Goal: Task Accomplishment & Management: Manage account settings

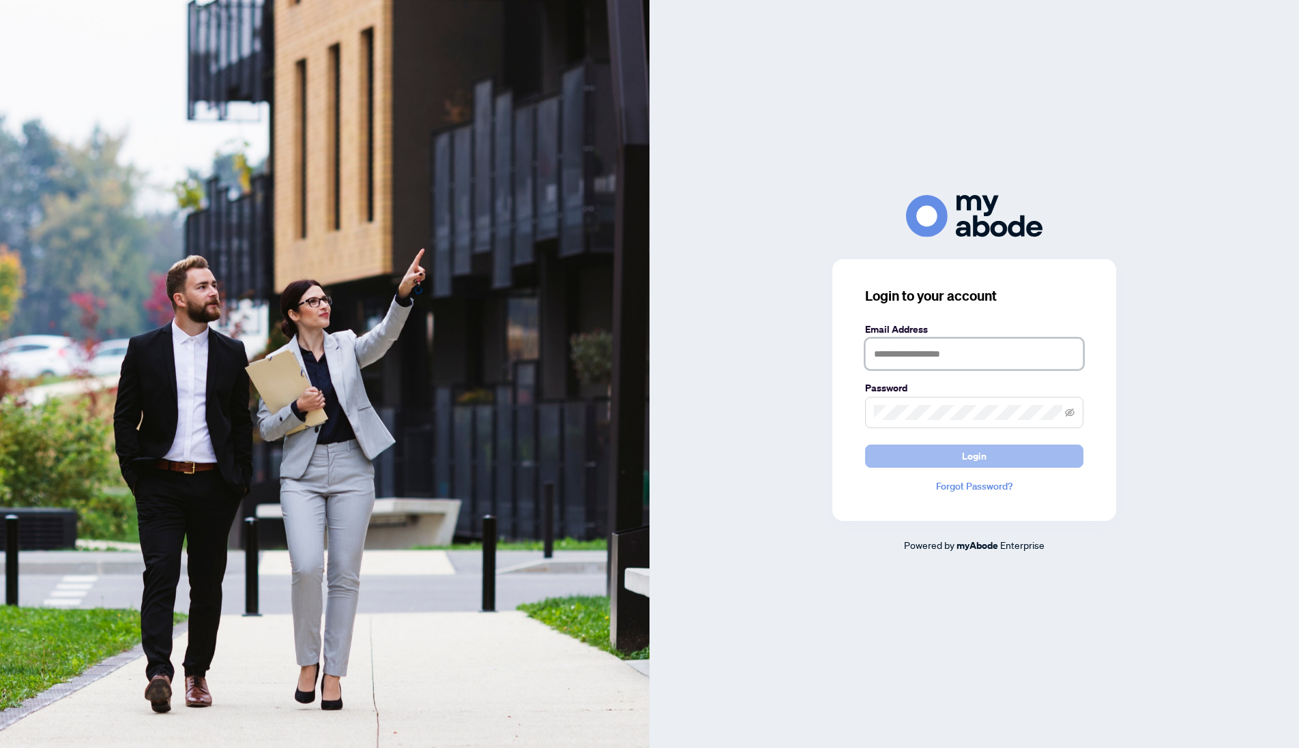
type input "**********"
click at [971, 462] on span "Login" at bounding box center [974, 456] width 25 height 22
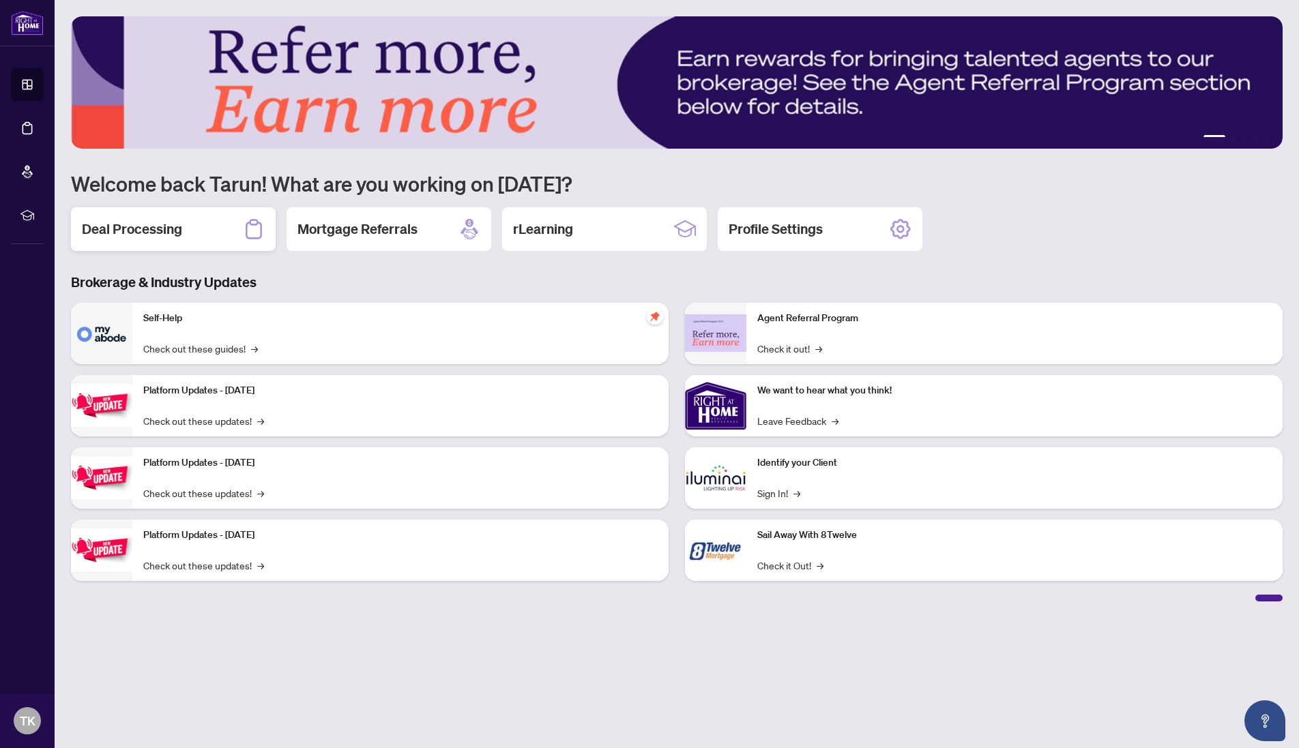
click at [113, 227] on h2 "Deal Processing" at bounding box center [132, 229] width 100 height 19
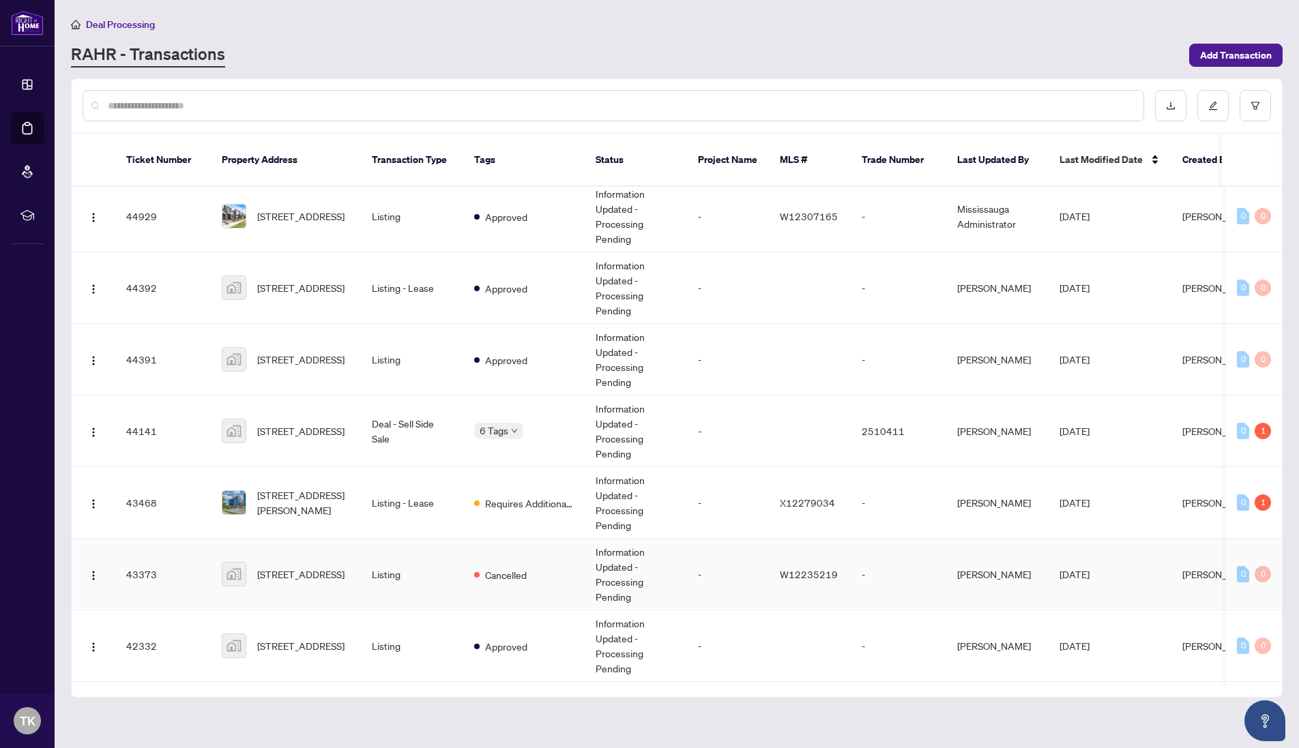
scroll to position [150, 0]
click at [514, 495] on span "Requires Additional Docs" at bounding box center [529, 502] width 89 height 15
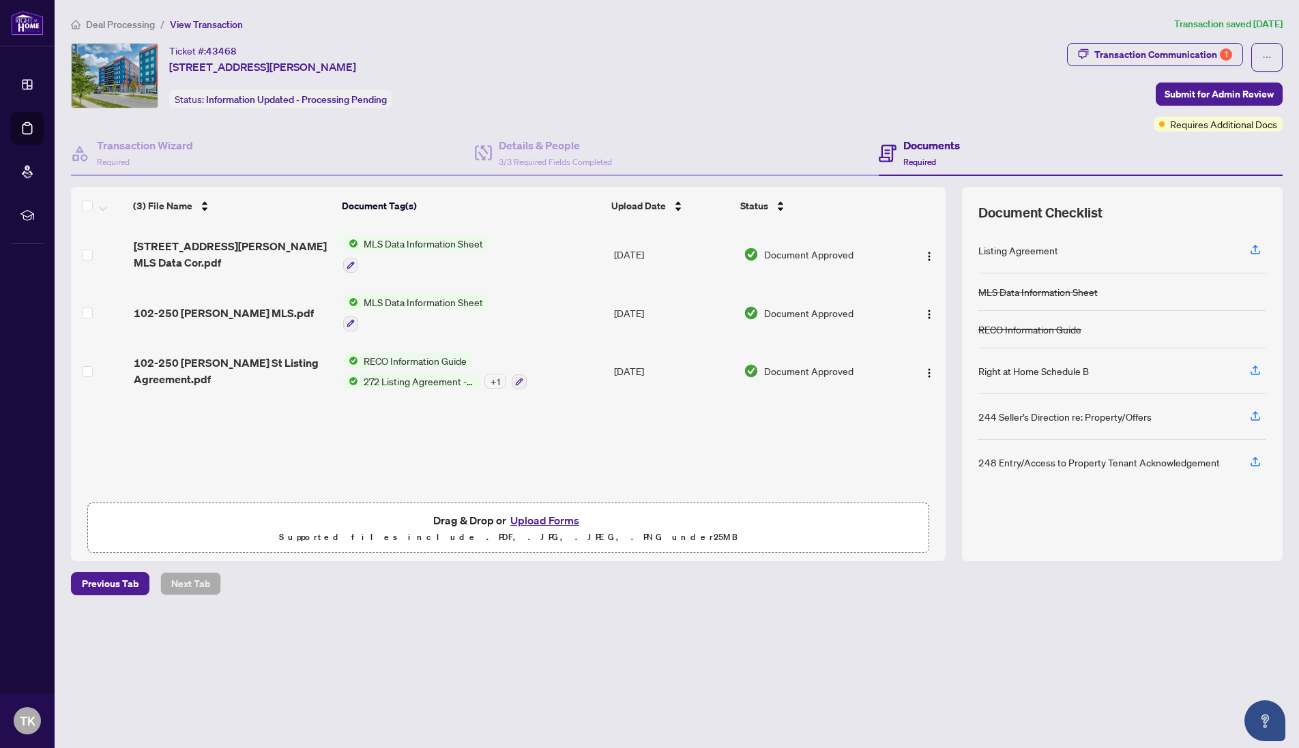
click at [538, 523] on button "Upload Forms" at bounding box center [544, 521] width 77 height 18
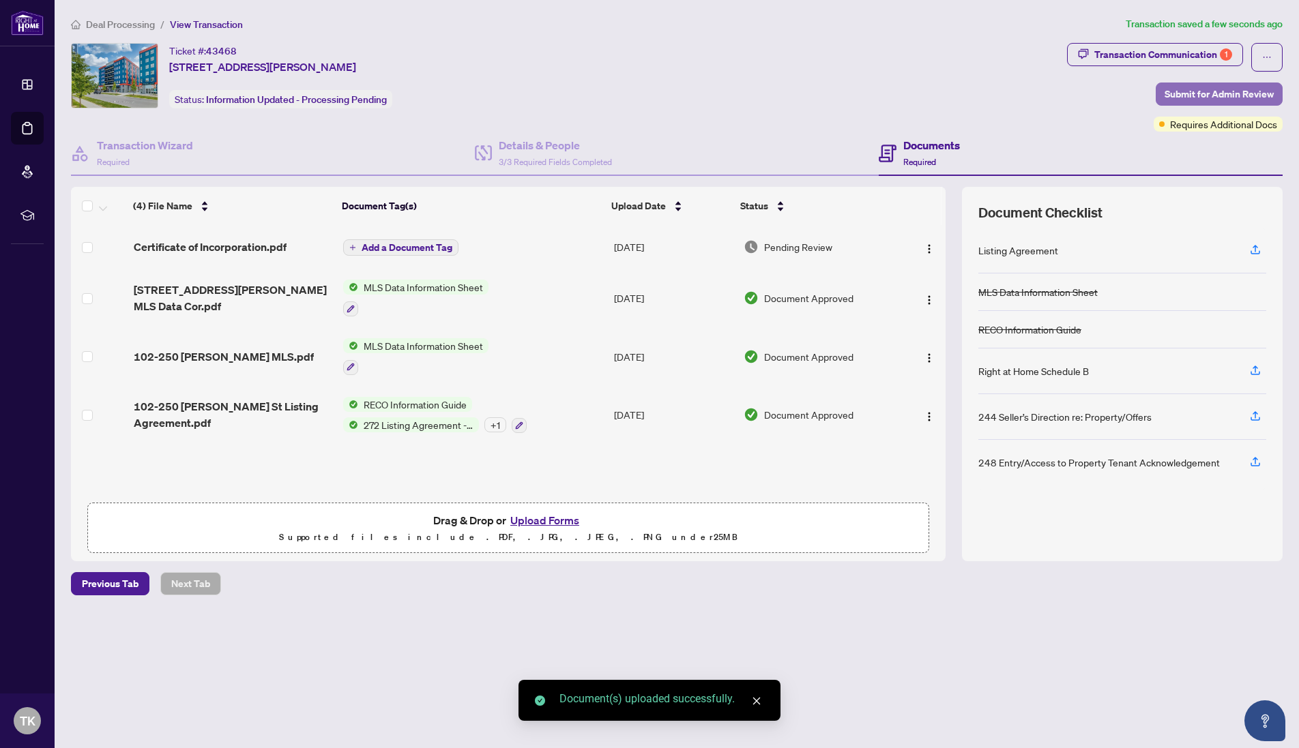
click at [1176, 98] on span "Submit for Admin Review" at bounding box center [1218, 94] width 109 height 22
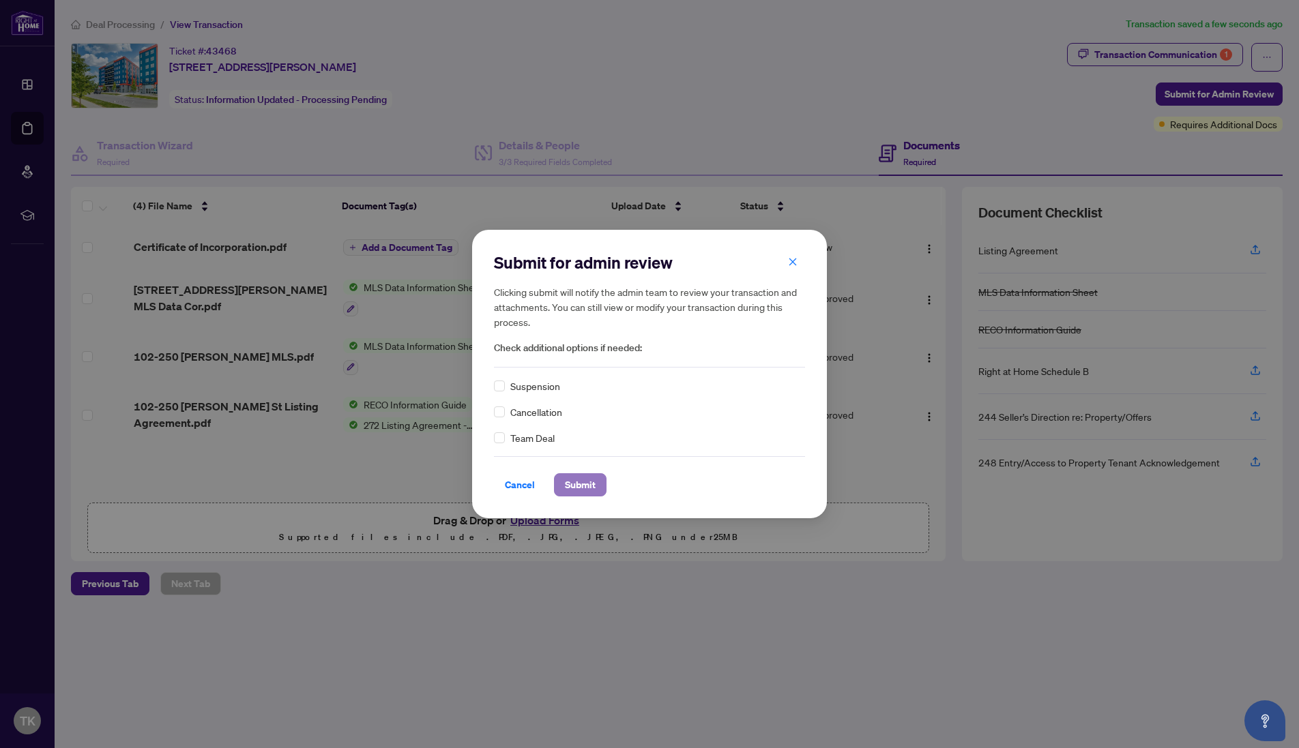
click at [592, 480] on span "Submit" at bounding box center [580, 485] width 31 height 22
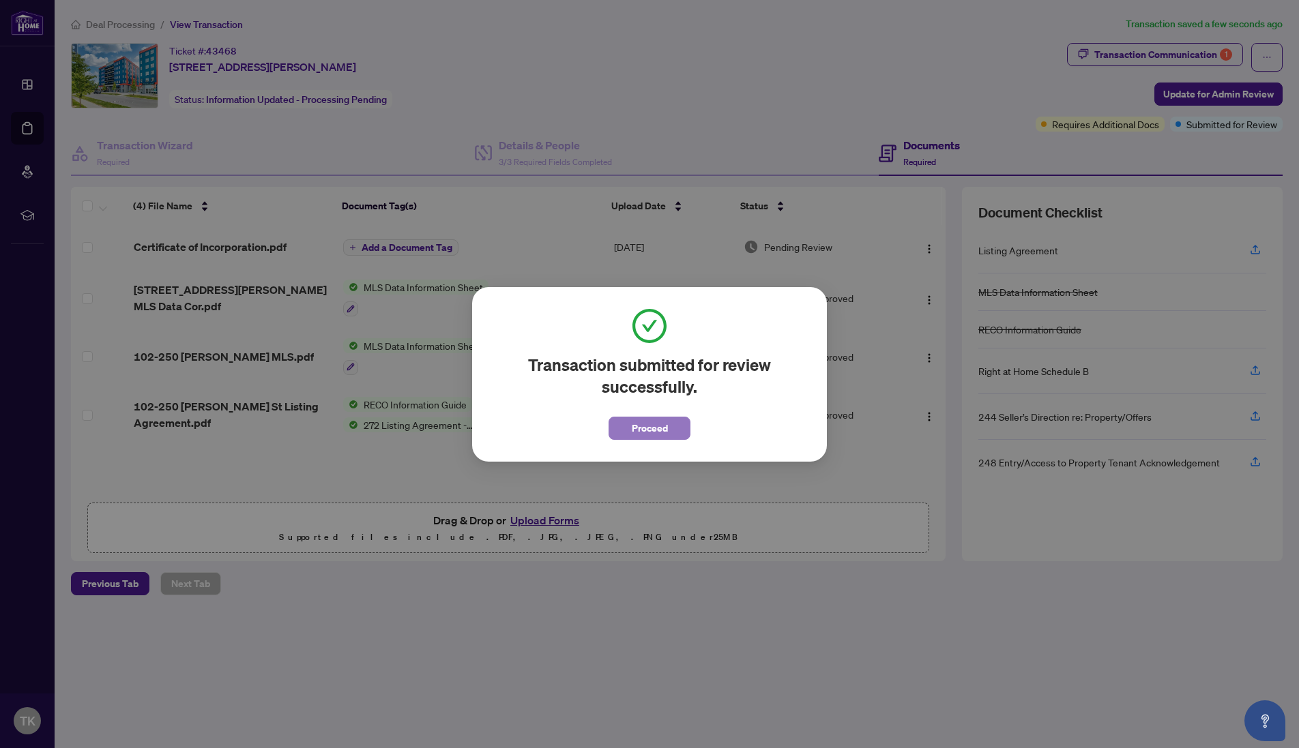
click at [662, 426] on span "Proceed" at bounding box center [650, 428] width 36 height 22
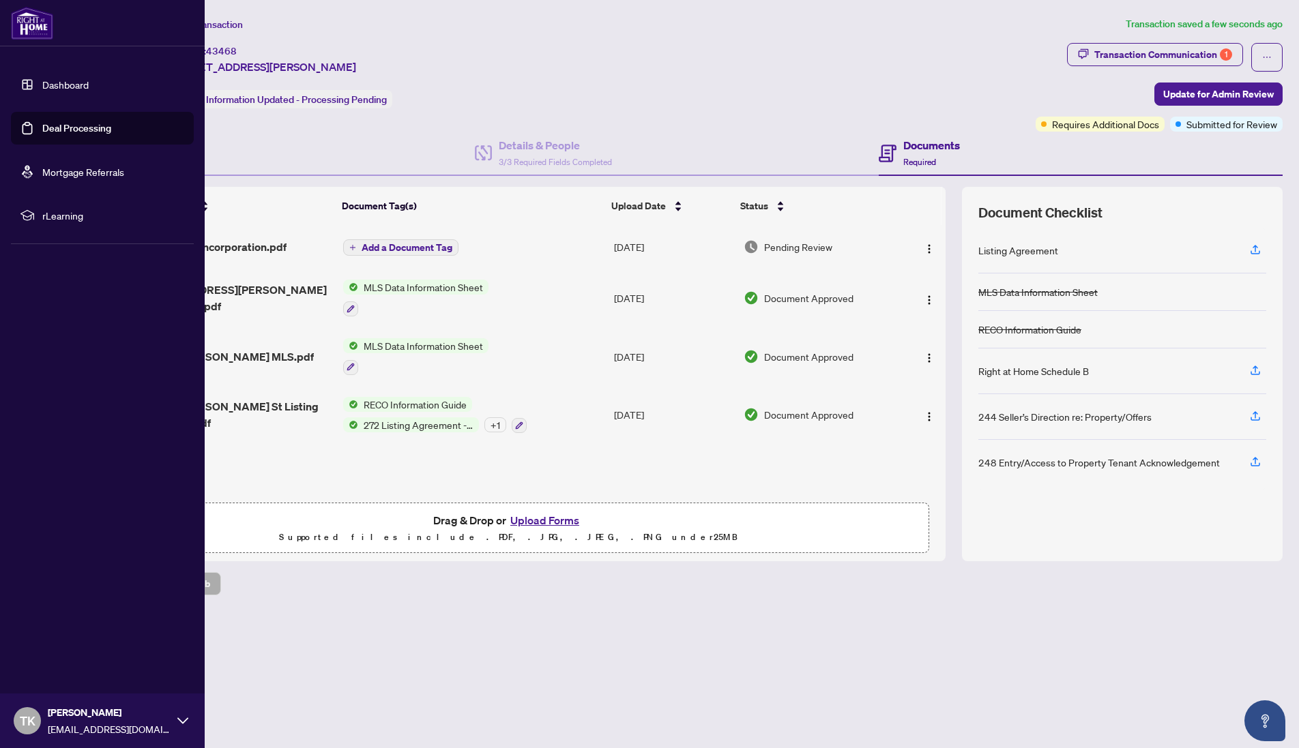
click at [58, 84] on link "Dashboard" at bounding box center [65, 84] width 46 height 12
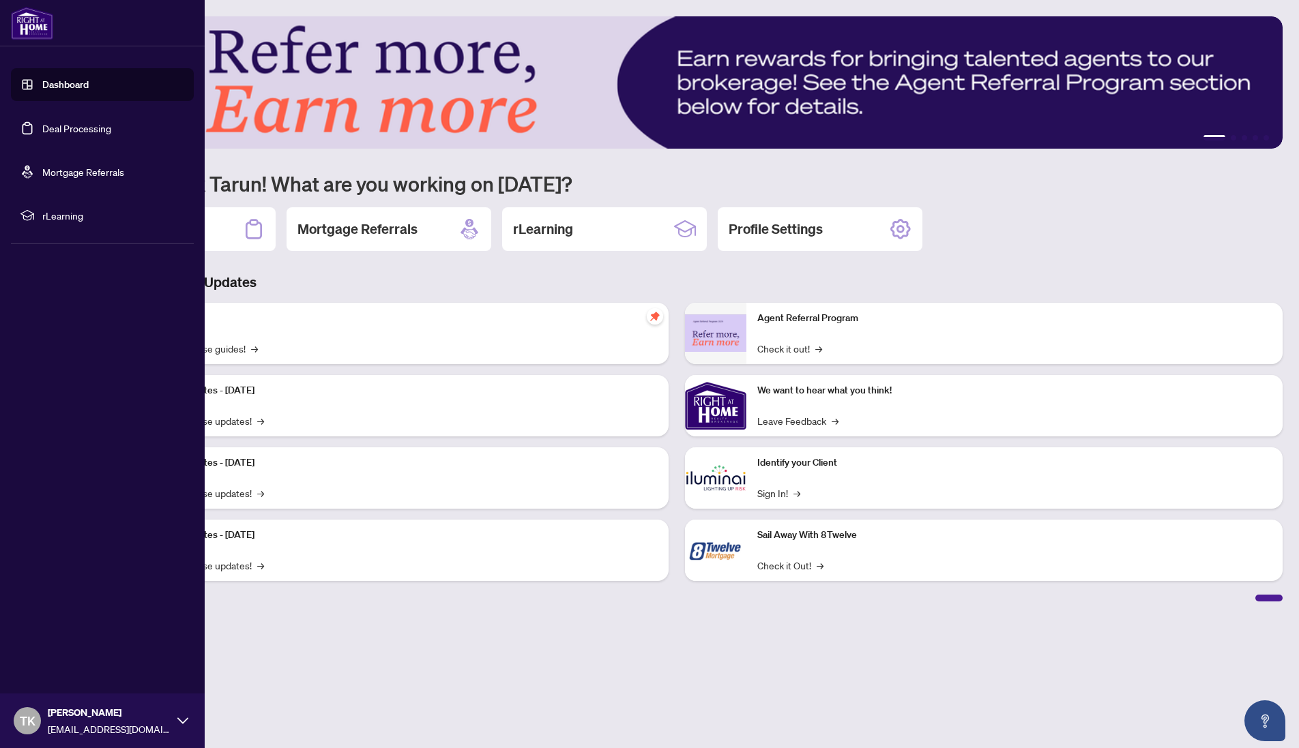
click at [76, 134] on link "Deal Processing" at bounding box center [76, 128] width 69 height 12
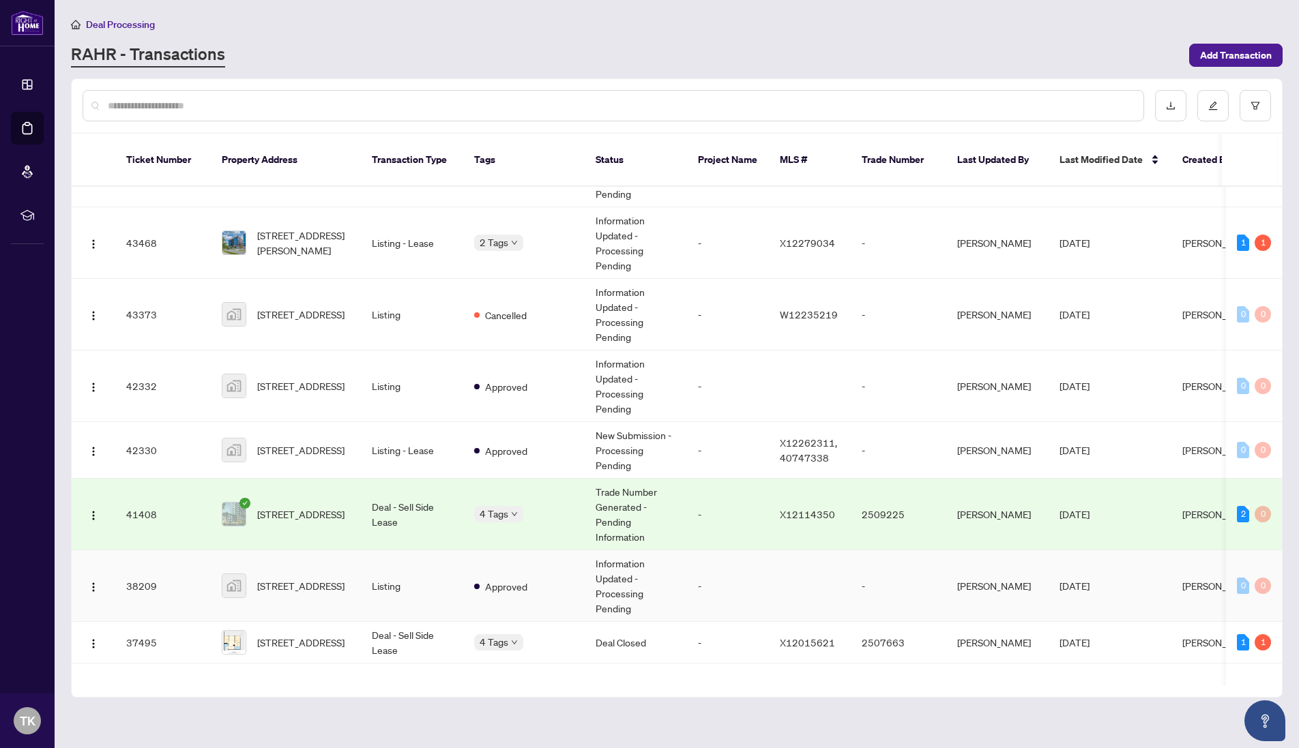
scroll to position [421, 0]
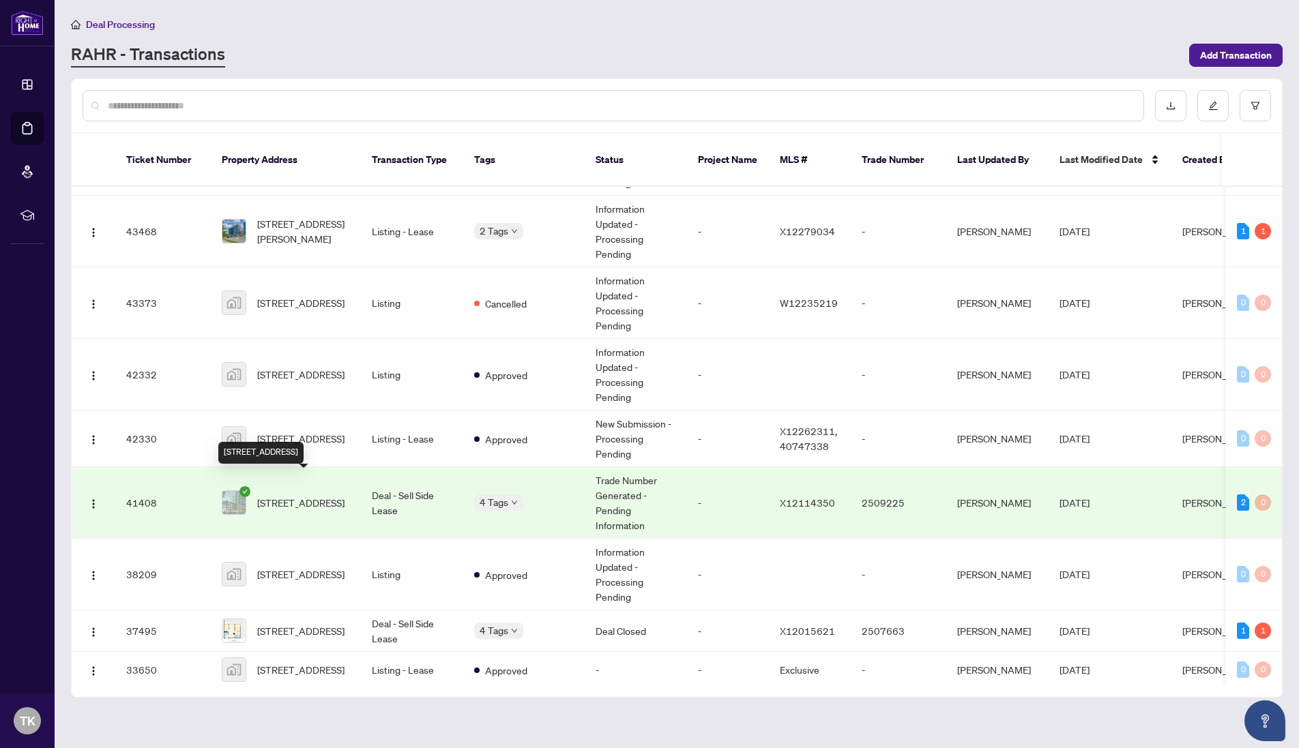
click at [318, 495] on span "[STREET_ADDRESS]" at bounding box center [300, 502] width 87 height 15
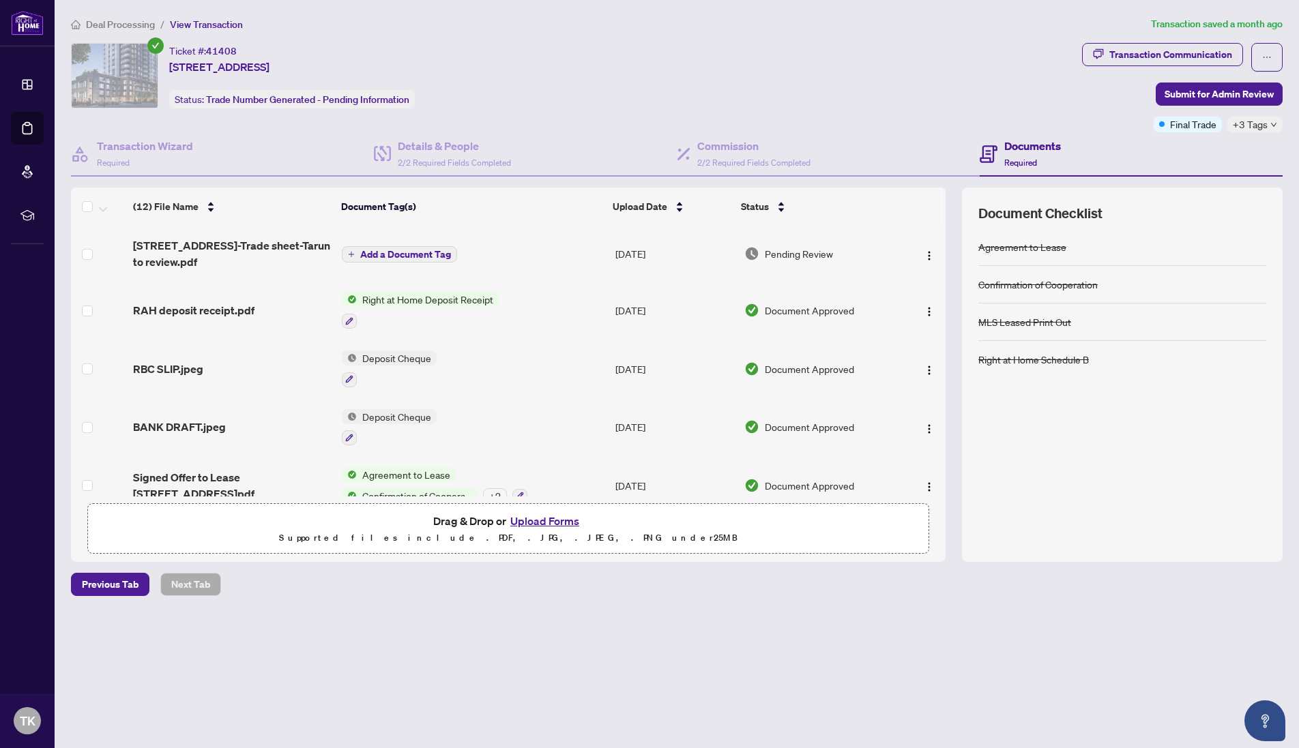
scroll to position [381, 0]
